Goal: Transaction & Acquisition: Subscribe to service/newsletter

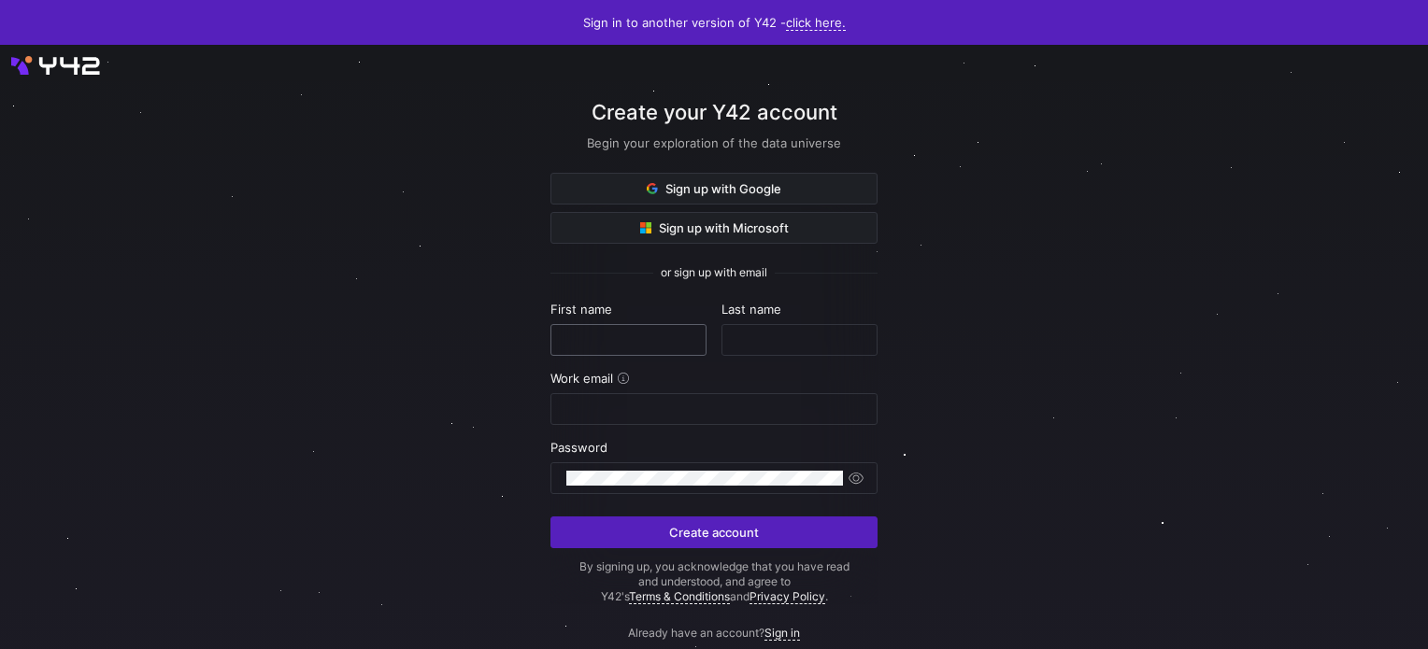
click at [606, 338] on input "text" at bounding box center [628, 340] width 124 height 15
type input "Alex"
type input "Blackburne"
type input "alexblackburne4@gmail.com"
click at [723, 492] on form "First name Alex Last name Blackburne Work email alexblackburne4@gmail.com Passw…" at bounding box center [713, 453] width 327 height 303
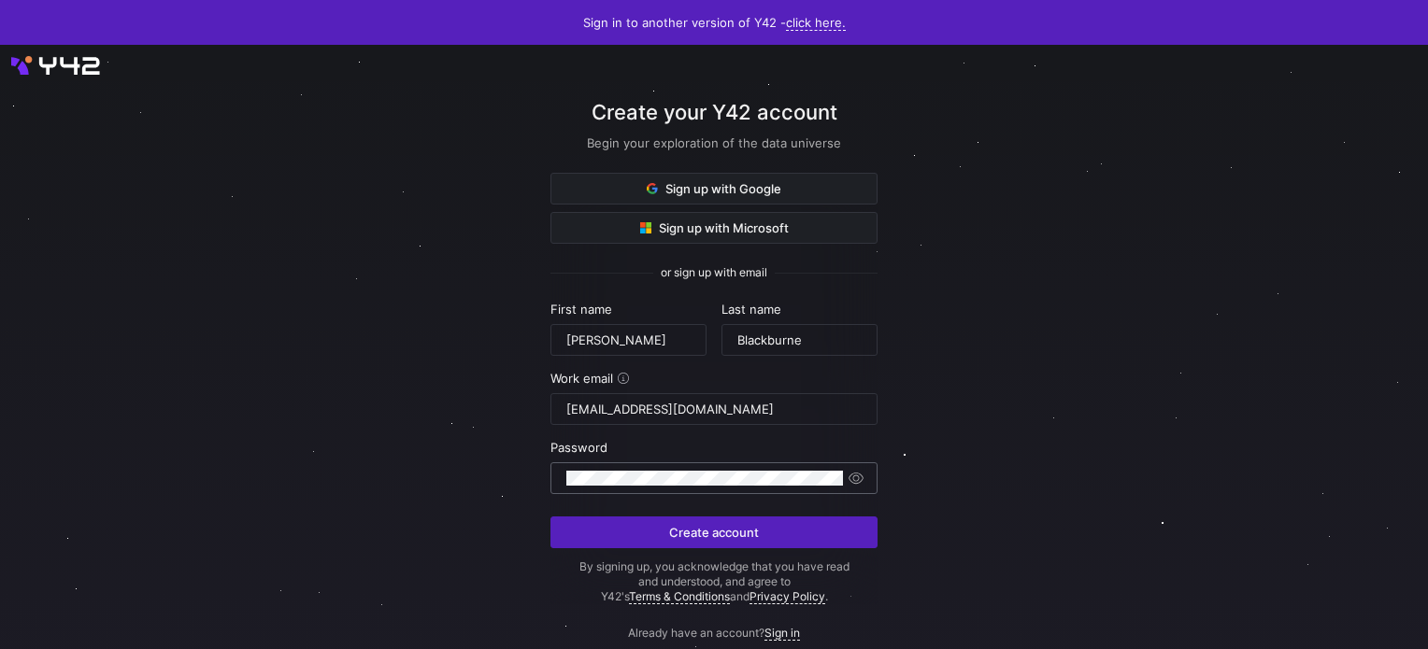
click at [719, 490] on div at bounding box center [704, 478] width 277 height 30
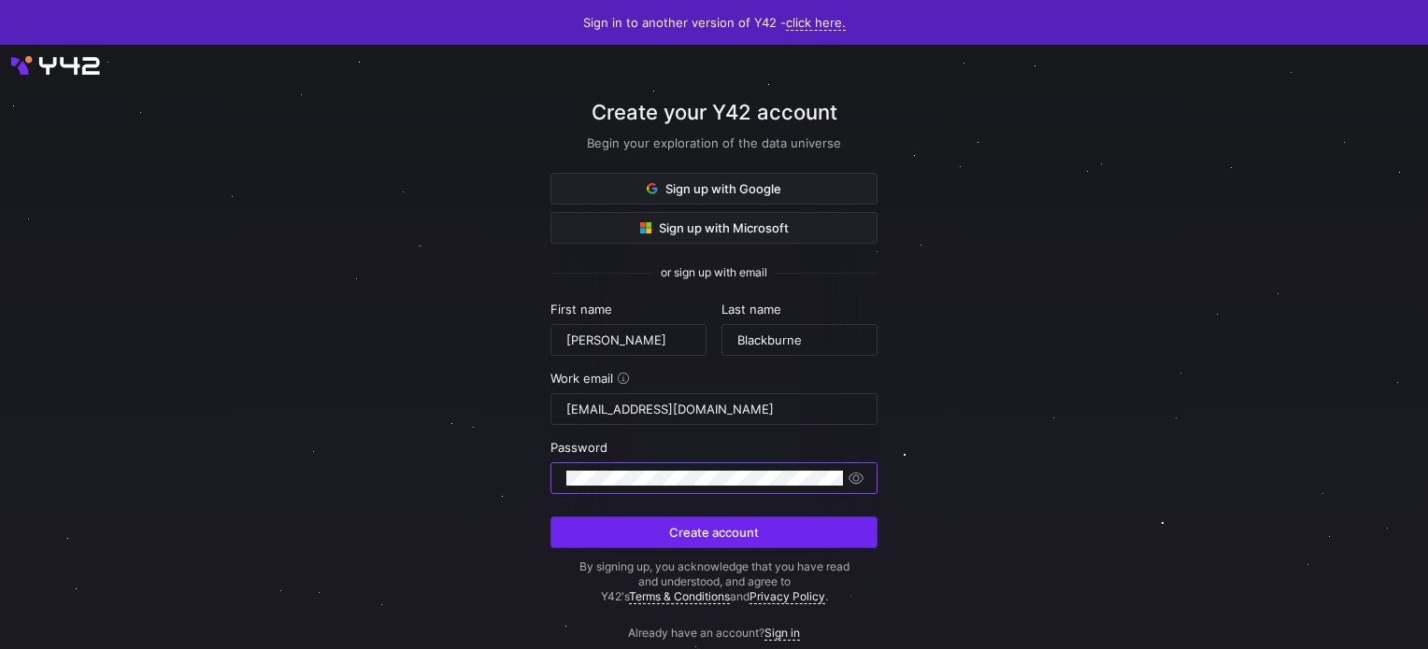
click at [712, 542] on span "submit" at bounding box center [713, 533] width 325 height 30
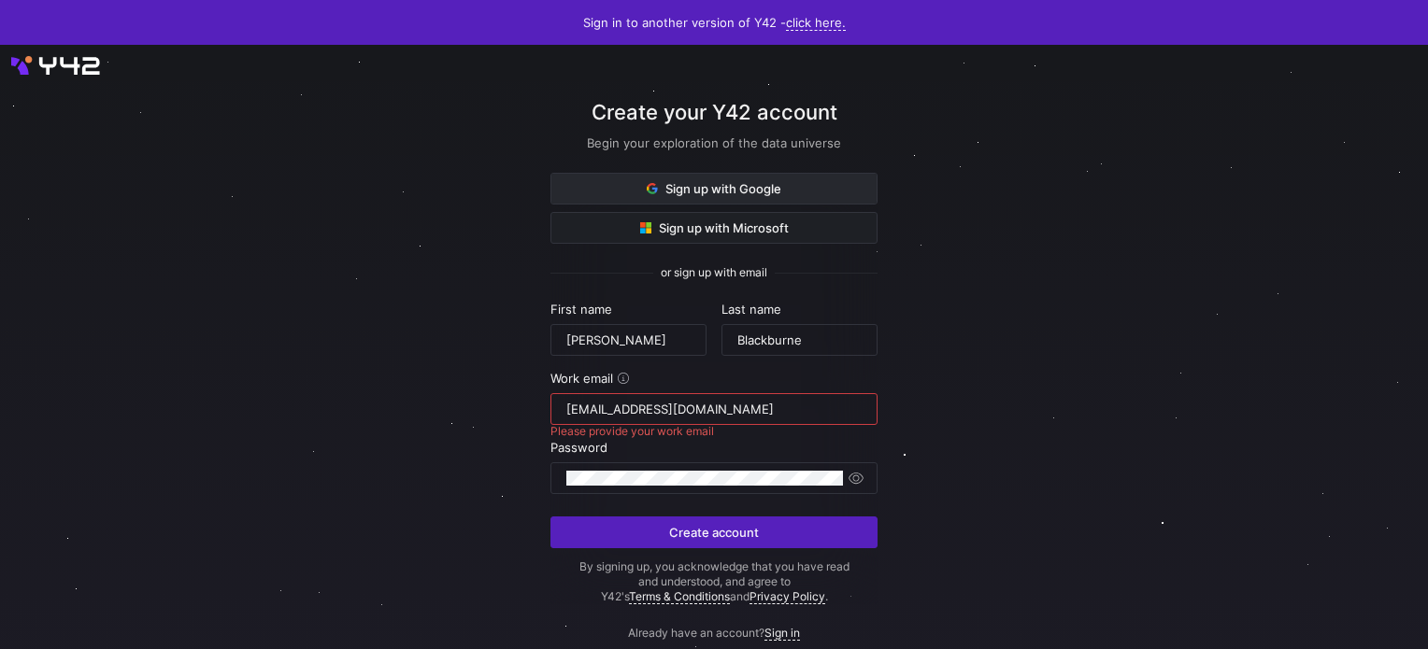
click at [703, 188] on span "Sign up with Google" at bounding box center [714, 188] width 135 height 15
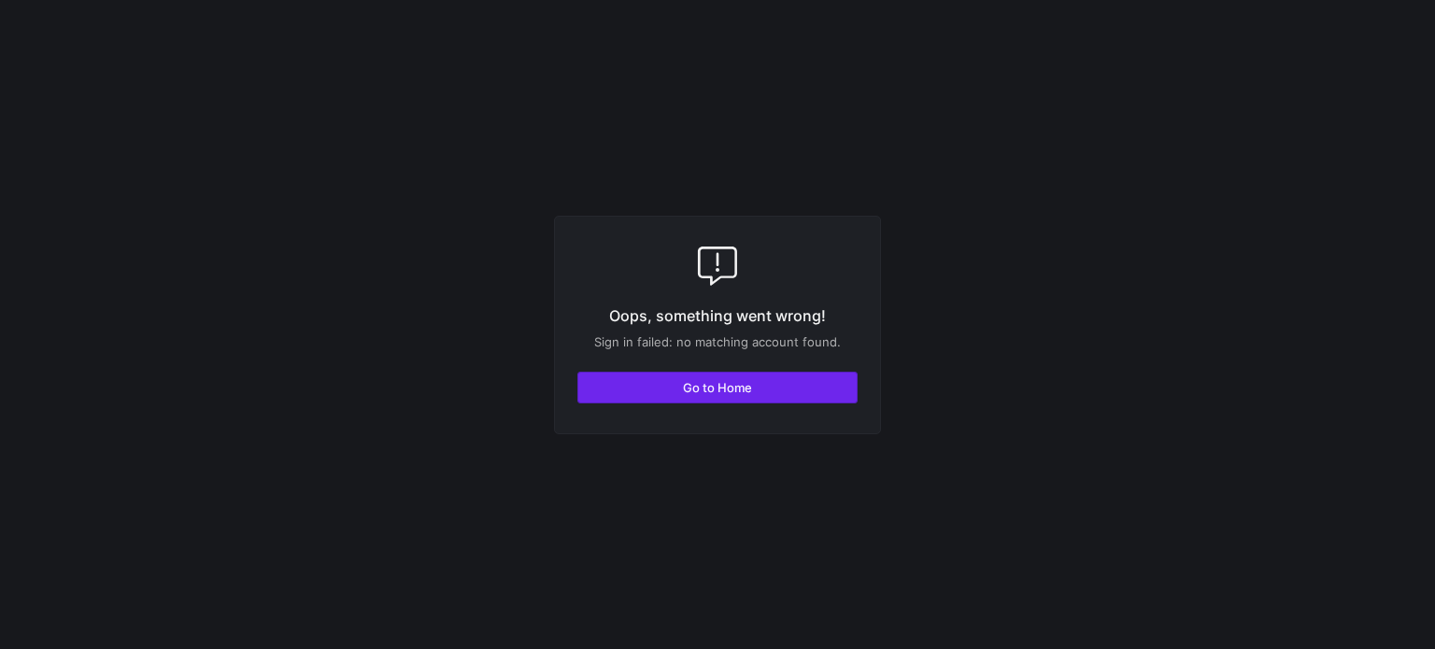
click at [647, 386] on span "button" at bounding box center [717, 388] width 278 height 30
